Goal: Transaction & Acquisition: Purchase product/service

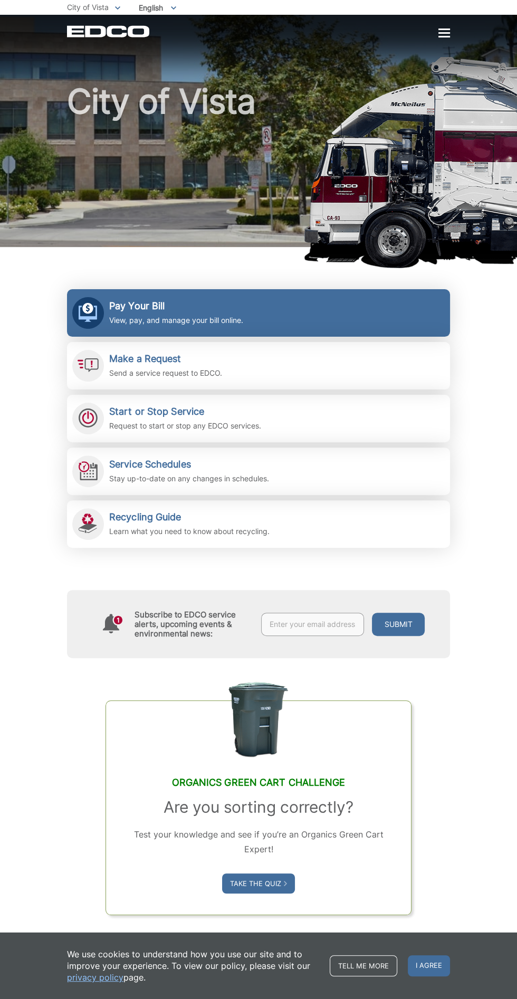
click at [279, 309] on link "Pay Your Bill View, pay, and manage your bill online." at bounding box center [258, 312] width 383 height 47
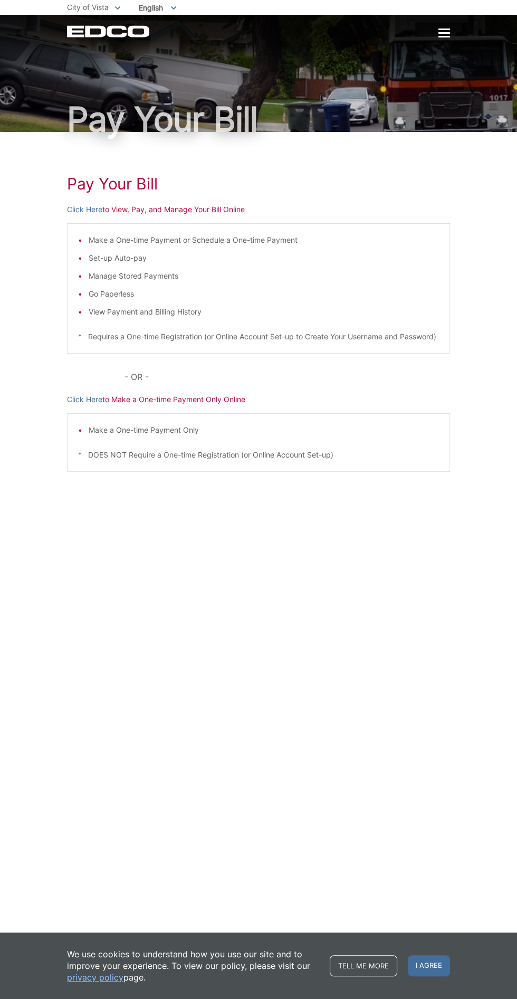
click at [347, 405] on p "Click Here to Make a One-time Payment Only Online" at bounding box center [258, 400] width 383 height 12
click at [361, 436] on li "Make a One-time Payment Only" at bounding box center [264, 430] width 350 height 12
click at [319, 405] on p "Click Here to Make a One-time Payment Only Online" at bounding box center [258, 400] width 383 height 12
click at [178, 405] on p "Click Here to Make a One-time Payment Only Online" at bounding box center [258, 400] width 383 height 12
click at [283, 405] on p "Click Here to Make a One-time Payment Only Online" at bounding box center [258, 400] width 383 height 12
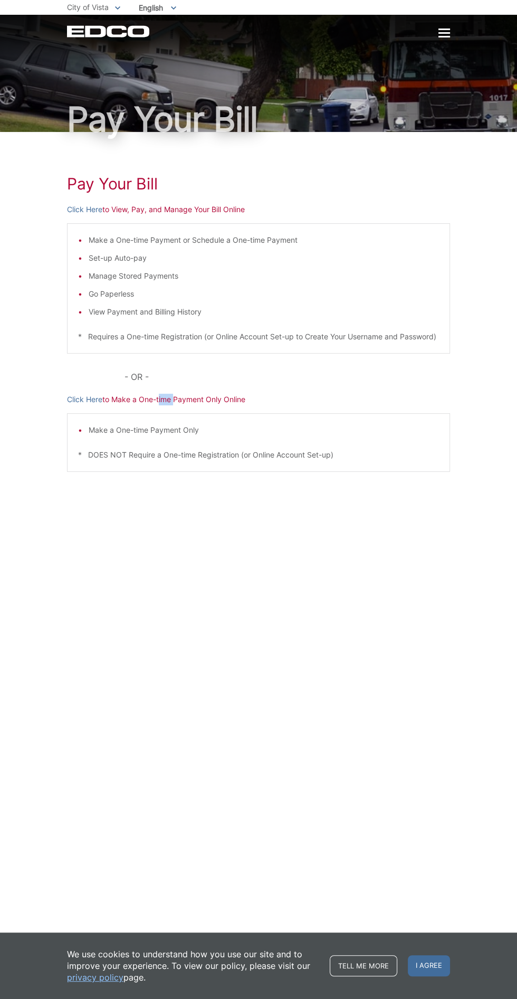
click at [284, 215] on p "Click Here to View, Pay, and Manage Your Bill Online" at bounding box center [258, 210] width 383 height 12
click at [429, 965] on span "I agree" at bounding box center [429, 965] width 42 height 21
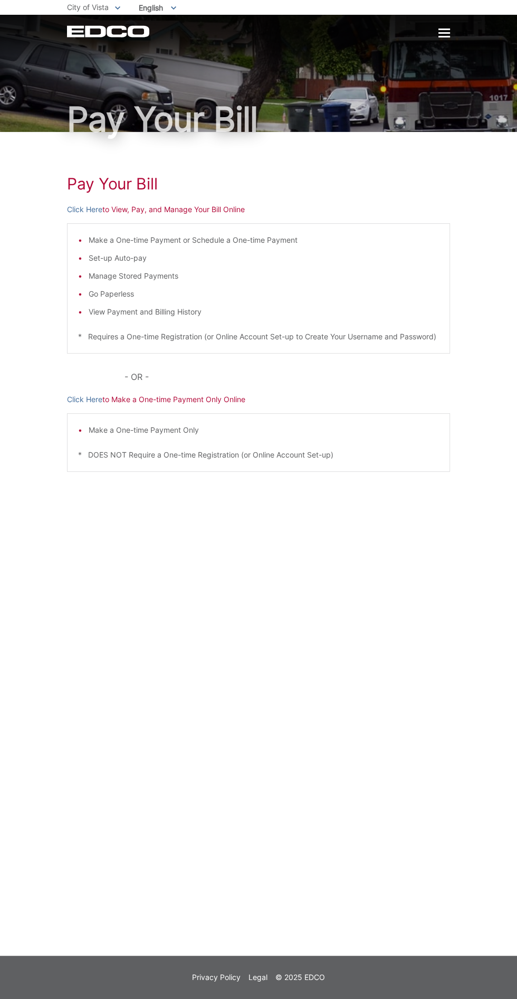
click at [289, 405] on p "Click Here to Make a One-time Payment Only Online" at bounding box center [258, 400] width 383 height 12
click at [422, 530] on div "Pay Your Bill Click Here to View, Pay, and Manage Your Bill Online Make a One-t…" at bounding box center [258, 331] width 383 height 398
click at [346, 461] on p "* DOES NOT Require a One-time Registration (or Online Account Set-up)" at bounding box center [258, 455] width 361 height 12
click at [212, 461] on p "* DOES NOT Require a One-time Registration (or Online Account Set-up)" at bounding box center [258, 455] width 361 height 12
click at [81, 405] on link "Click Here" at bounding box center [84, 400] width 35 height 12
